Goal: Task Accomplishment & Management: Manage account settings

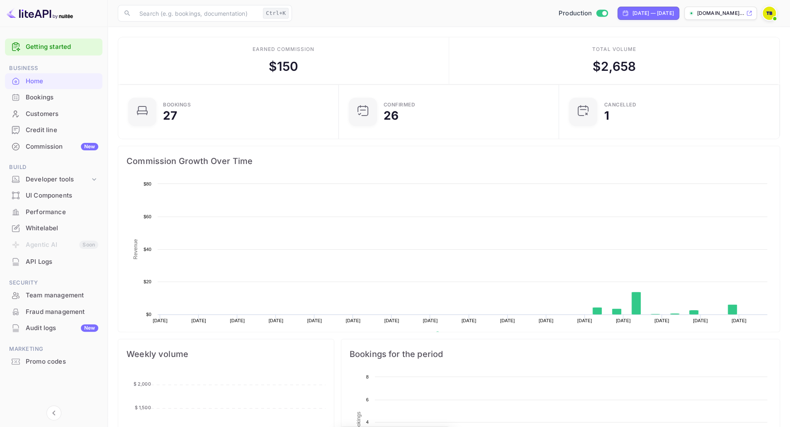
scroll to position [128, 209]
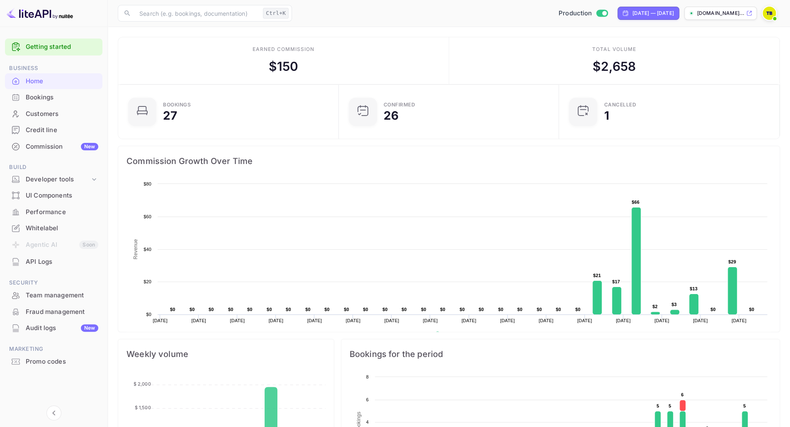
click at [43, 145] on div "Commission New" at bounding box center [62, 147] width 73 height 10
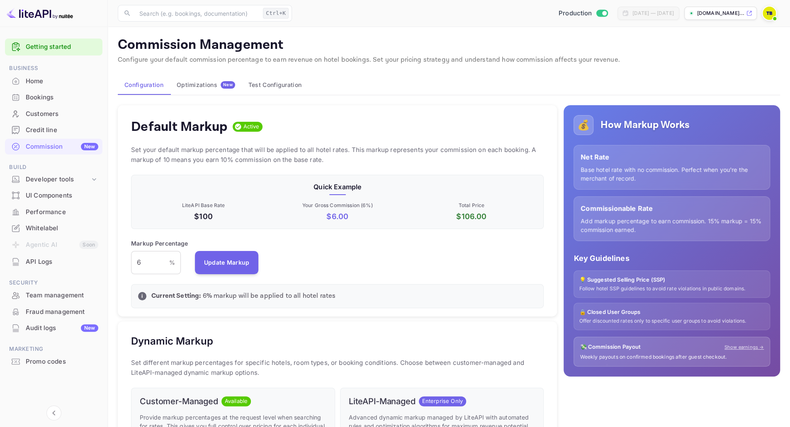
scroll to position [141, 406]
drag, startPoint x: 149, startPoint y: 260, endPoint x: 133, endPoint y: 262, distance: 15.4
click at [133, 262] on input "6" at bounding box center [150, 262] width 38 height 23
drag, startPoint x: 142, startPoint y: 261, endPoint x: 136, endPoint y: 262, distance: 5.8
click at [136, 262] on input "3" at bounding box center [150, 262] width 38 height 23
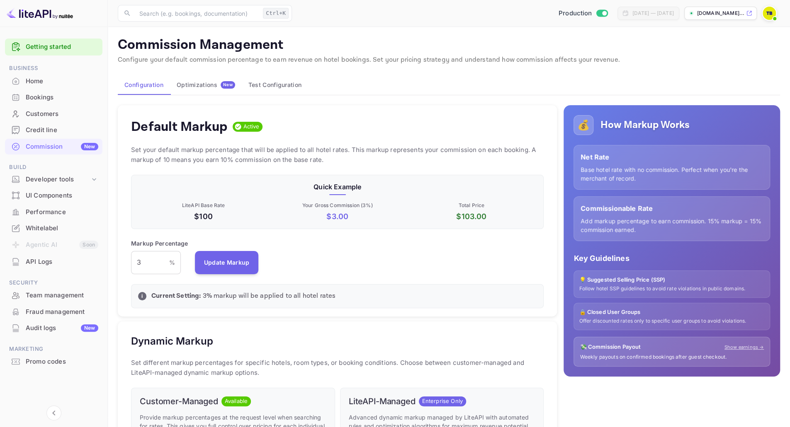
drag, startPoint x: 214, startPoint y: 262, endPoint x: 269, endPoint y: 259, distance: 55.7
click at [269, 259] on div "Markup Percentage 3 % ​ Update Markup" at bounding box center [337, 256] width 412 height 35
click at [145, 261] on input "3" at bounding box center [150, 262] width 38 height 23
drag, startPoint x: 150, startPoint y: 260, endPoint x: 136, endPoint y: 262, distance: 13.8
click at [136, 262] on input "3" at bounding box center [150, 262] width 38 height 23
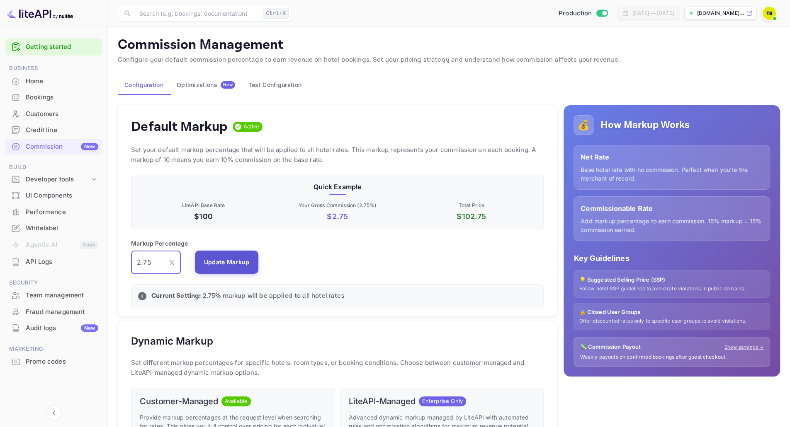
type input "2.75"
click at [203, 258] on button "Update Markup" at bounding box center [227, 262] width 64 height 23
